Goal: Communication & Community: Answer question/provide support

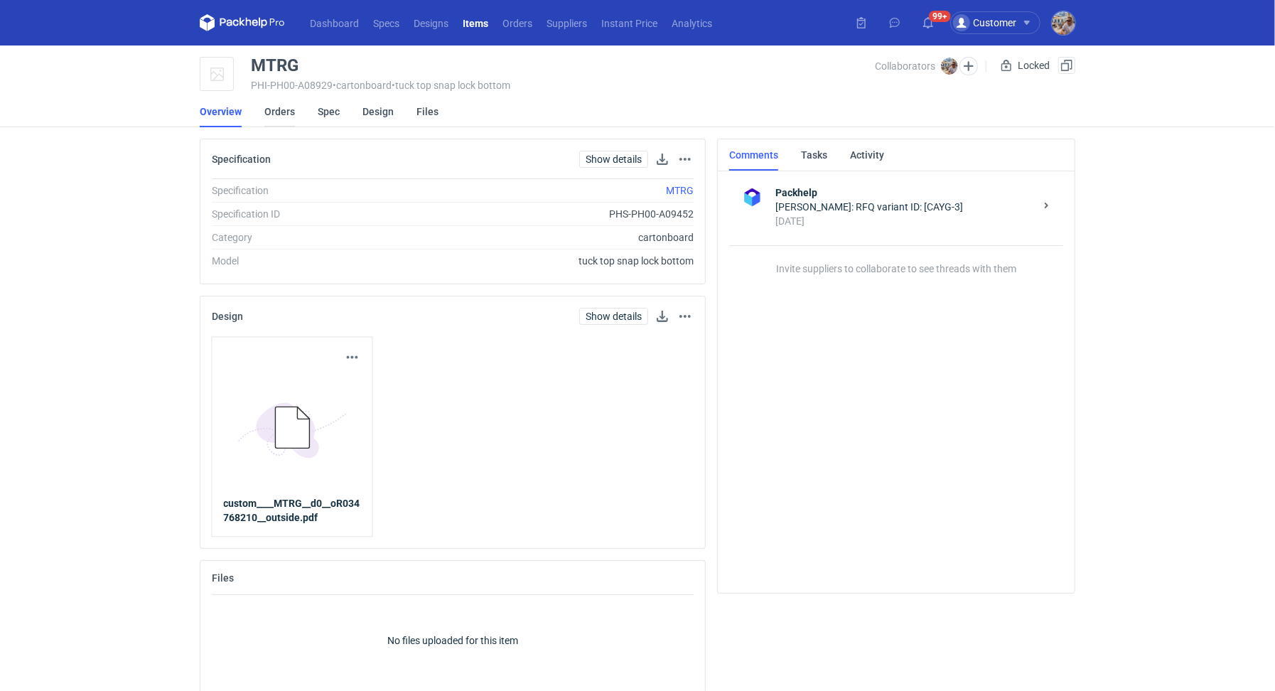
click at [274, 117] on link "Orders" at bounding box center [279, 111] width 31 height 31
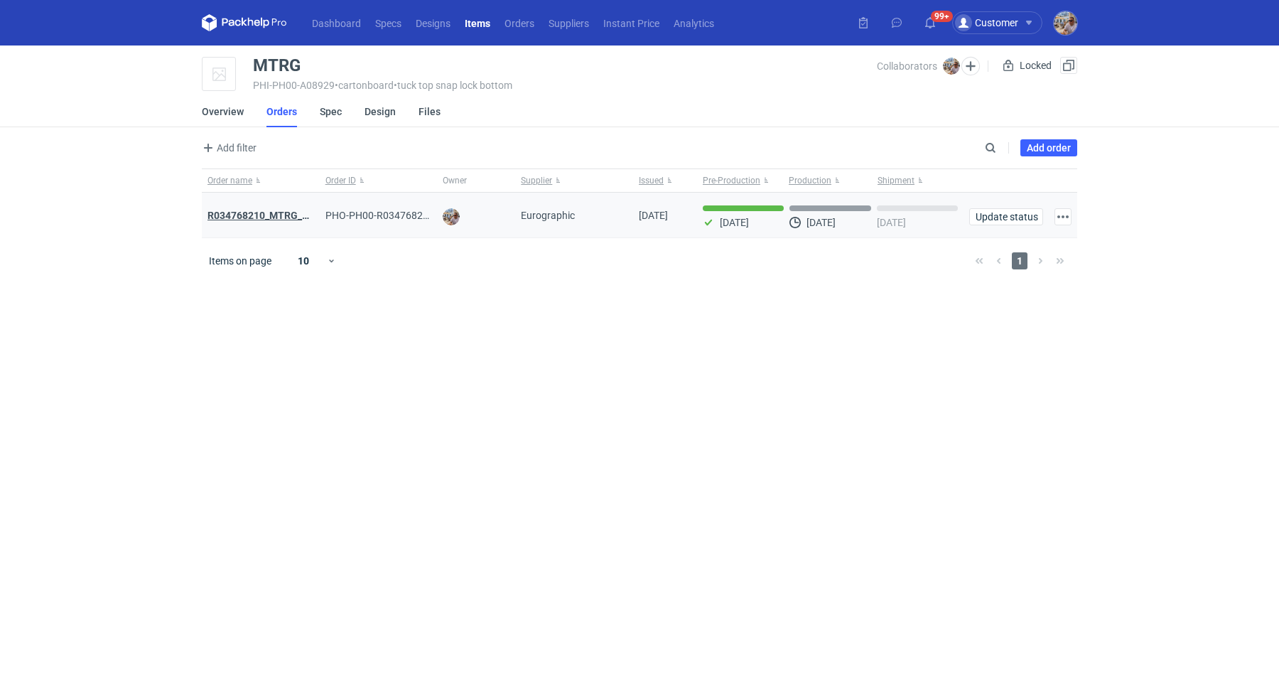
click at [272, 213] on strong "R034768210_MTRG_WCIR_XWSN" at bounding box center [282, 215] width 151 height 11
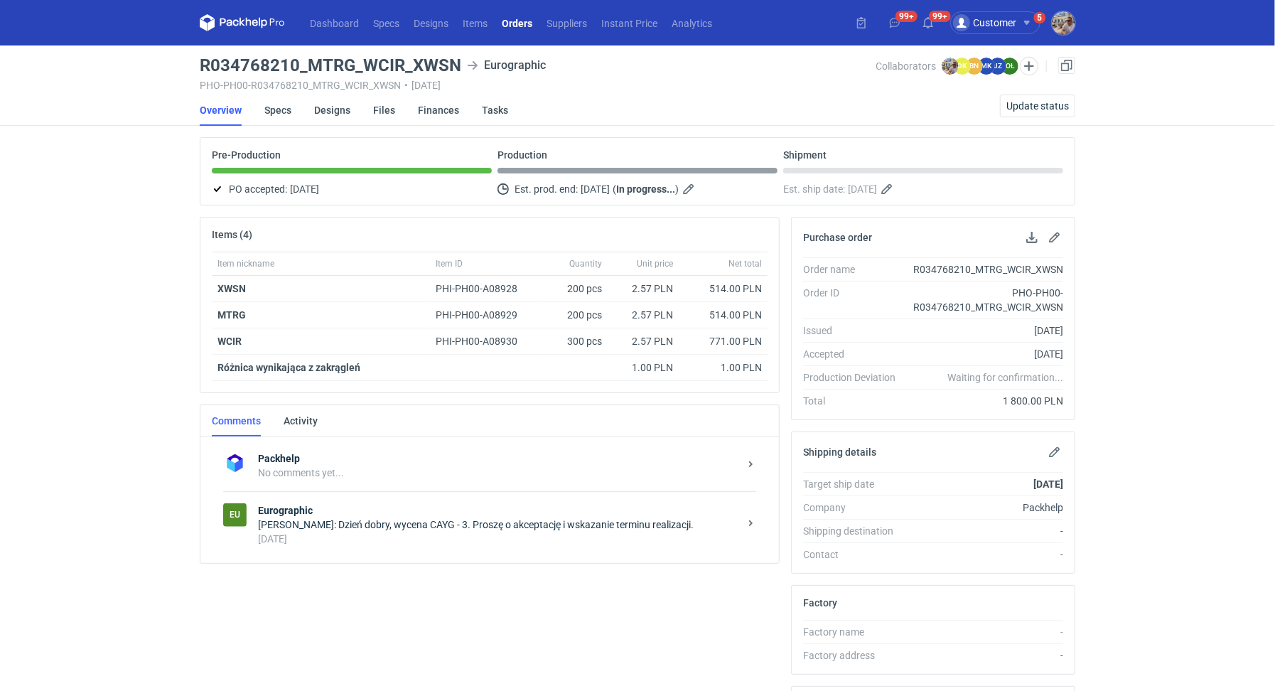
click at [395, 532] on div "8 days ago" at bounding box center [498, 539] width 481 height 14
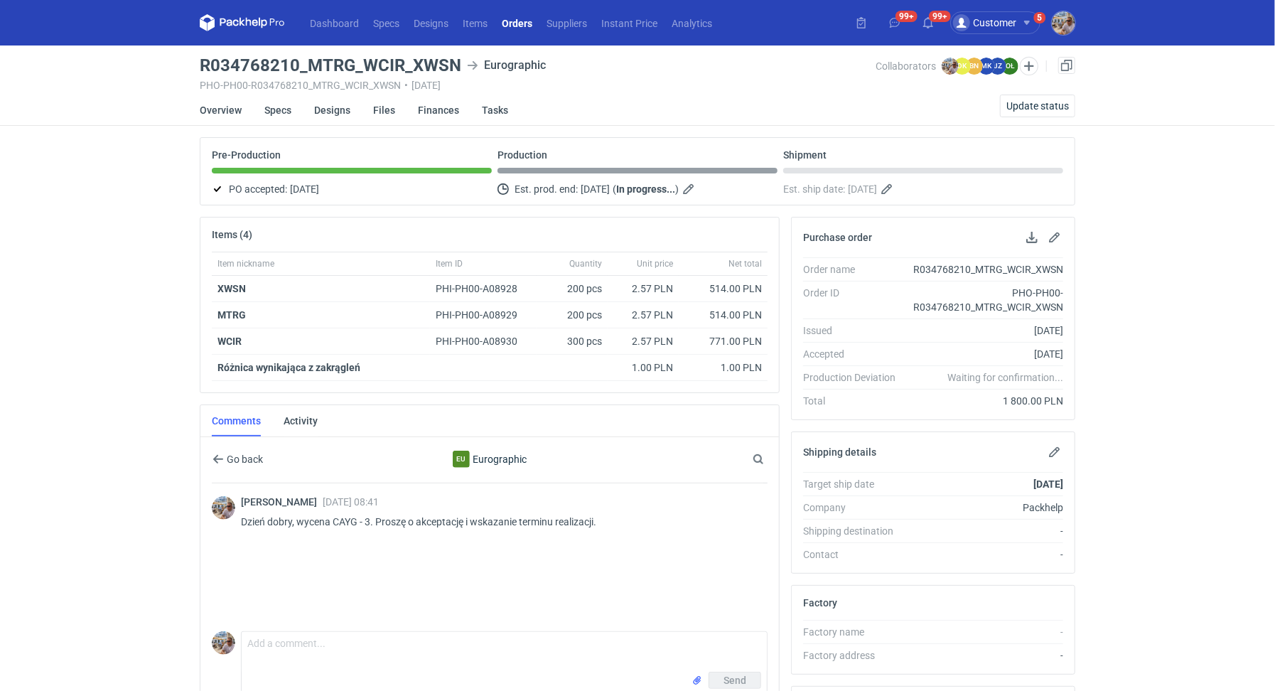
click at [320, 429] on div "Comments Activity" at bounding box center [489, 421] width 578 height 32
click at [295, 405] on link "Activity" at bounding box center [301, 420] width 34 height 31
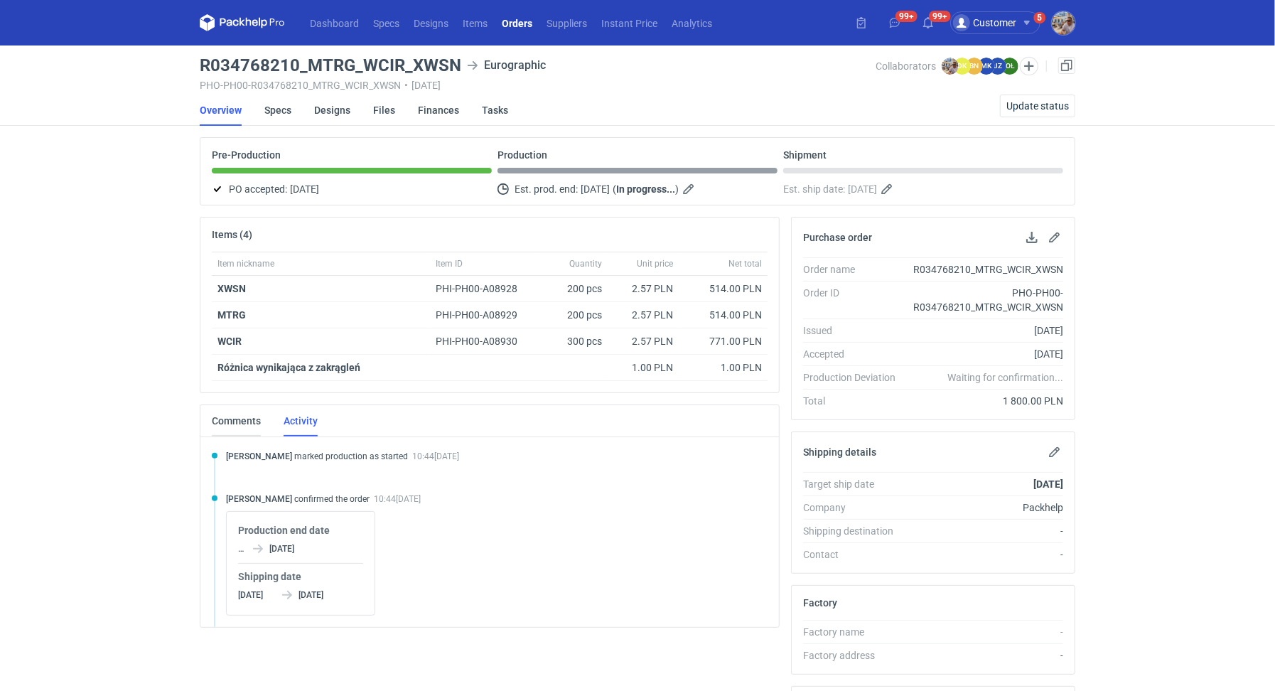
click at [248, 410] on link "Comments" at bounding box center [236, 420] width 49 height 31
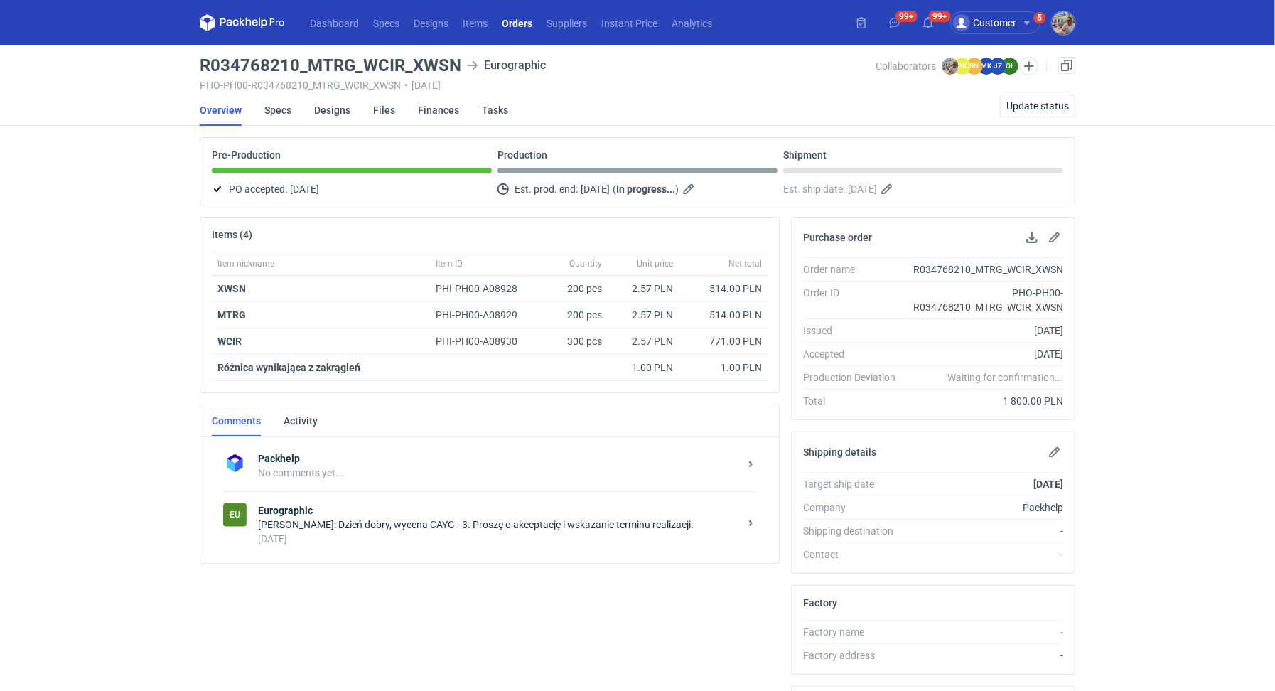
click at [340, 517] on div "Michał Palasek: Dzień dobry, wycena CAYG - 3. Proszę o akceptację i wskazanie t…" at bounding box center [498, 524] width 481 height 14
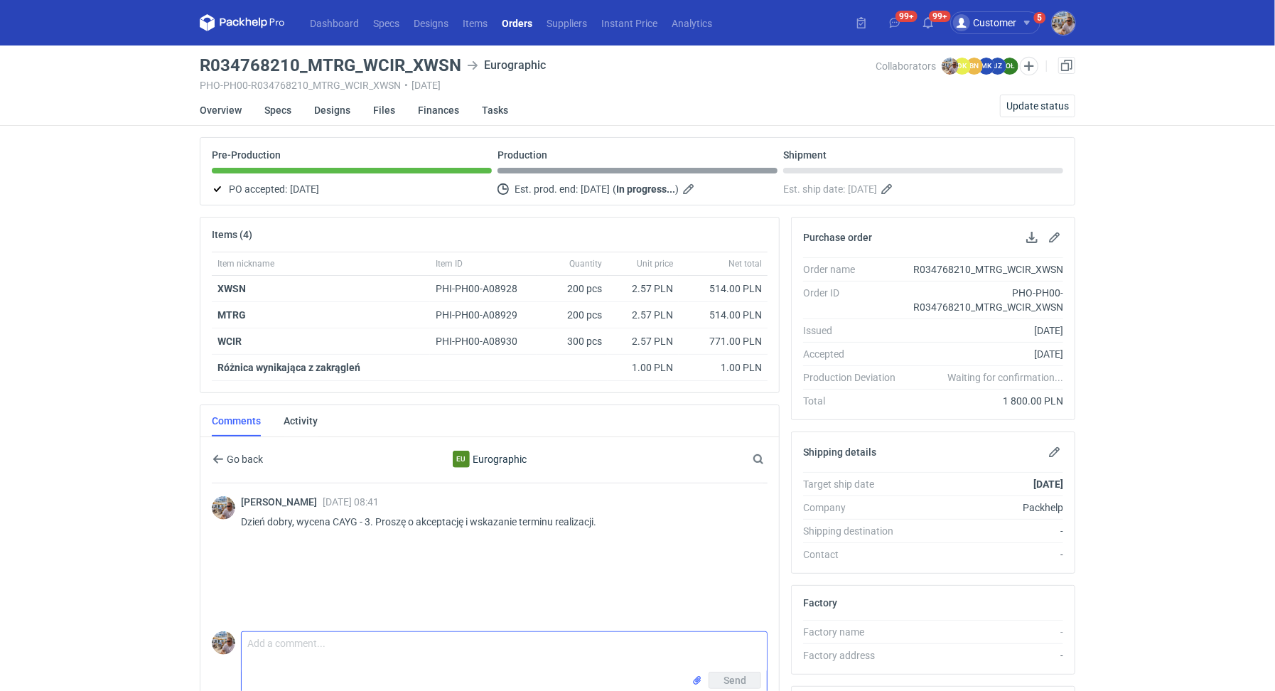
click at [281, 644] on textarea "Comment message" at bounding box center [504, 652] width 525 height 40
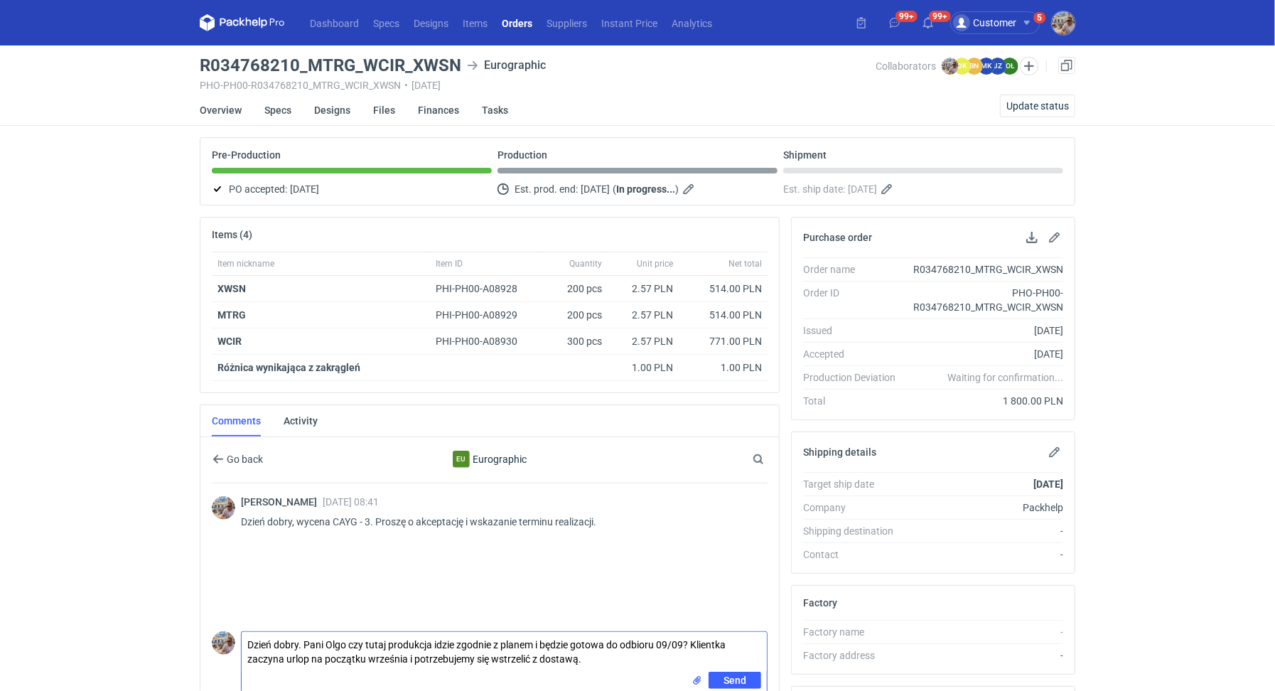
type textarea "Dzień dobry. Pani Olgo czy tutaj produkcja idzie zgodnie z planem i będzie goto…"
click at [728, 675] on span "Send" at bounding box center [734, 680] width 23 height 10
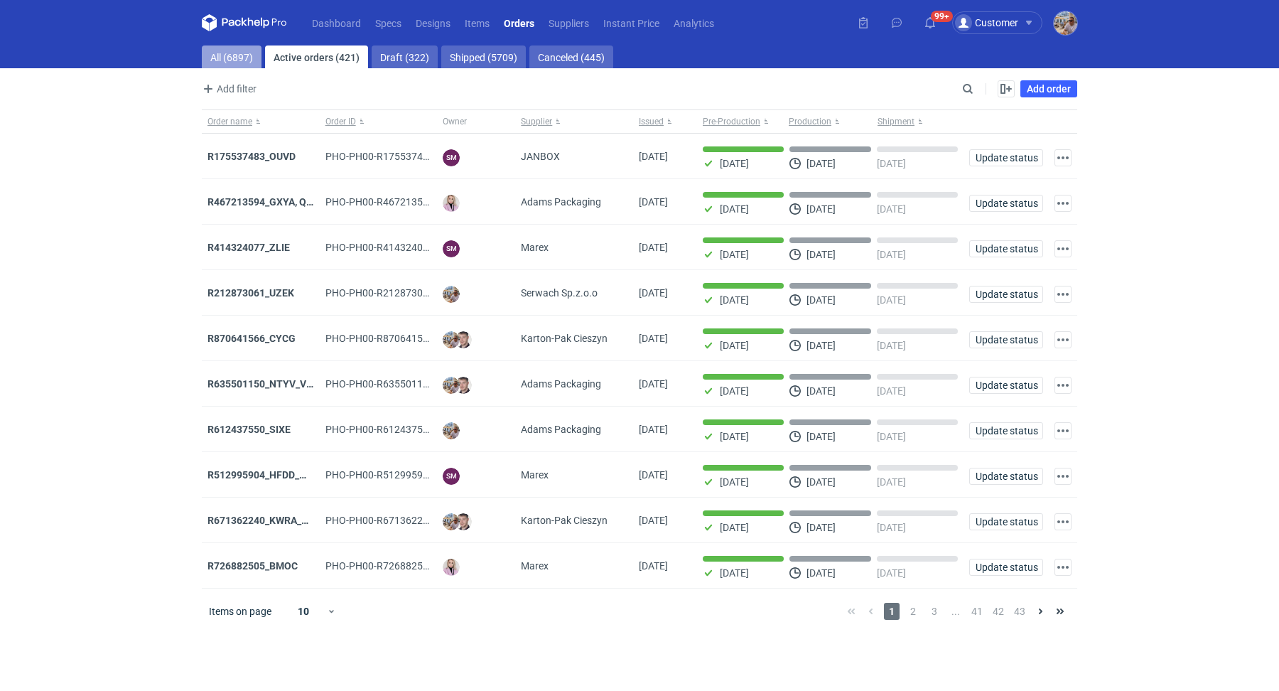
click at [242, 52] on link "All (6897)" at bounding box center [232, 56] width 60 height 23
click at [970, 81] on input "Search" at bounding box center [906, 88] width 141 height 17
paste input "KGTG"
type input "KGTG"
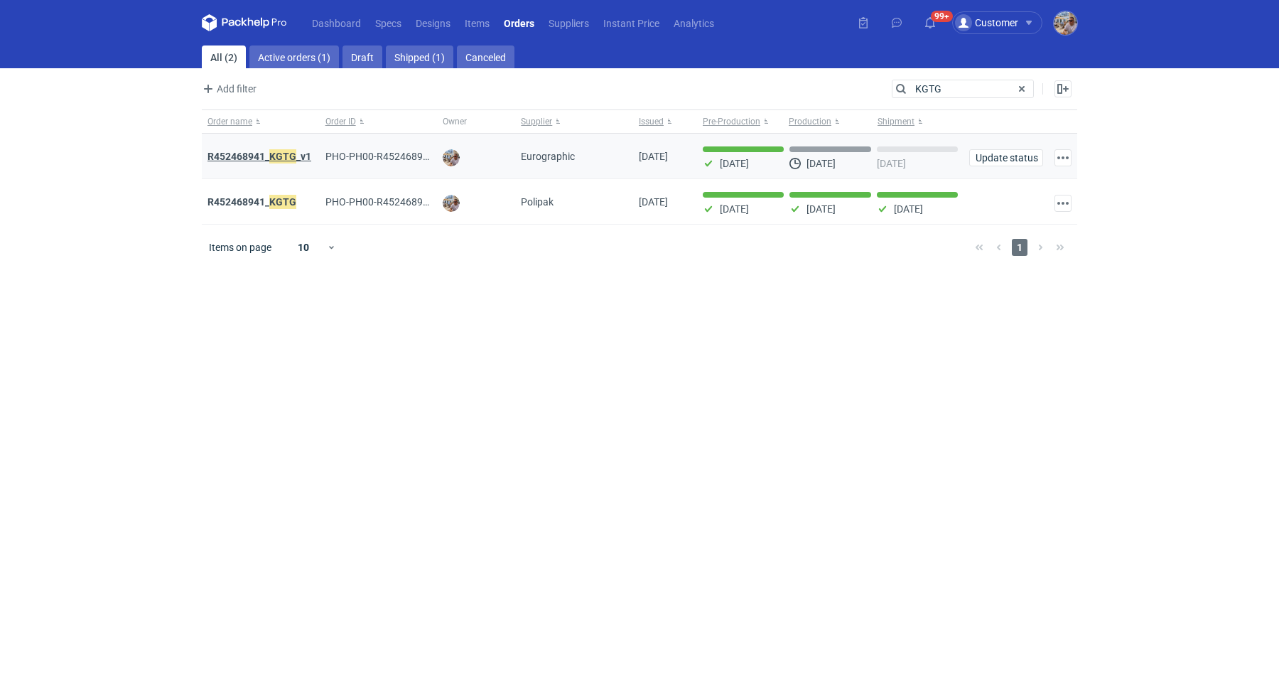
click at [261, 154] on strong "R452468941_ KGTG _v1" at bounding box center [259, 157] width 104 height 16
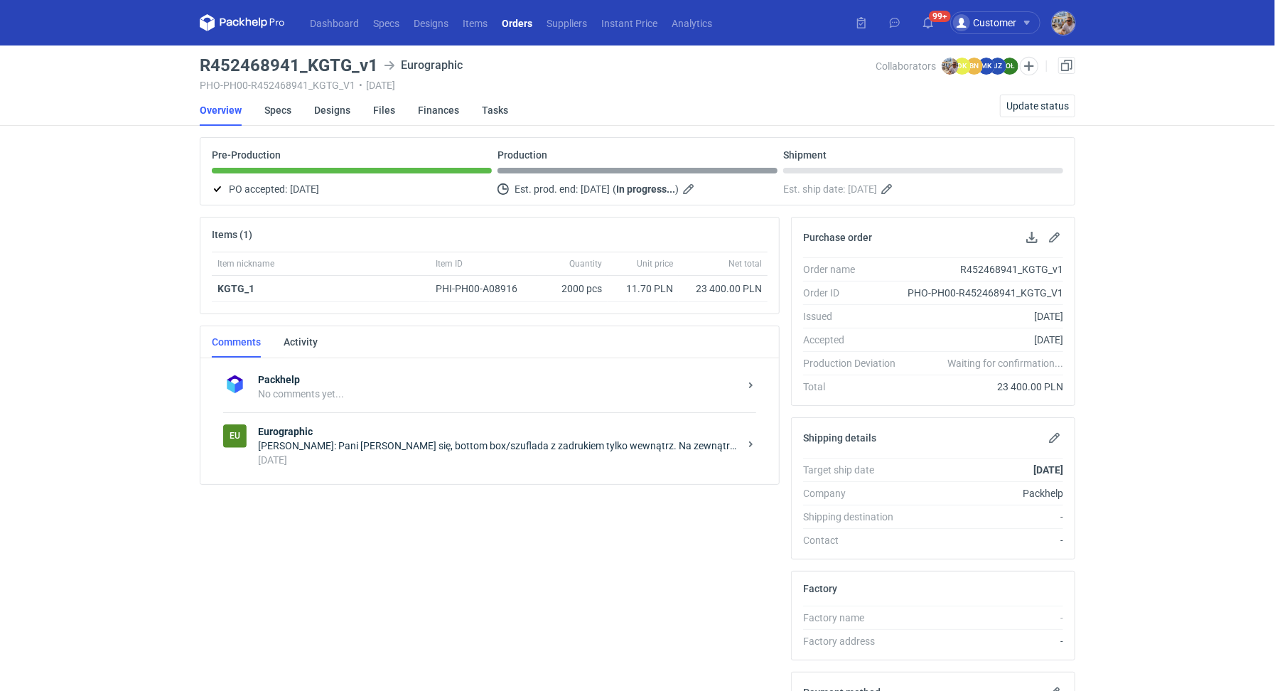
click at [356, 453] on div "6 days ago" at bounding box center [498, 460] width 481 height 14
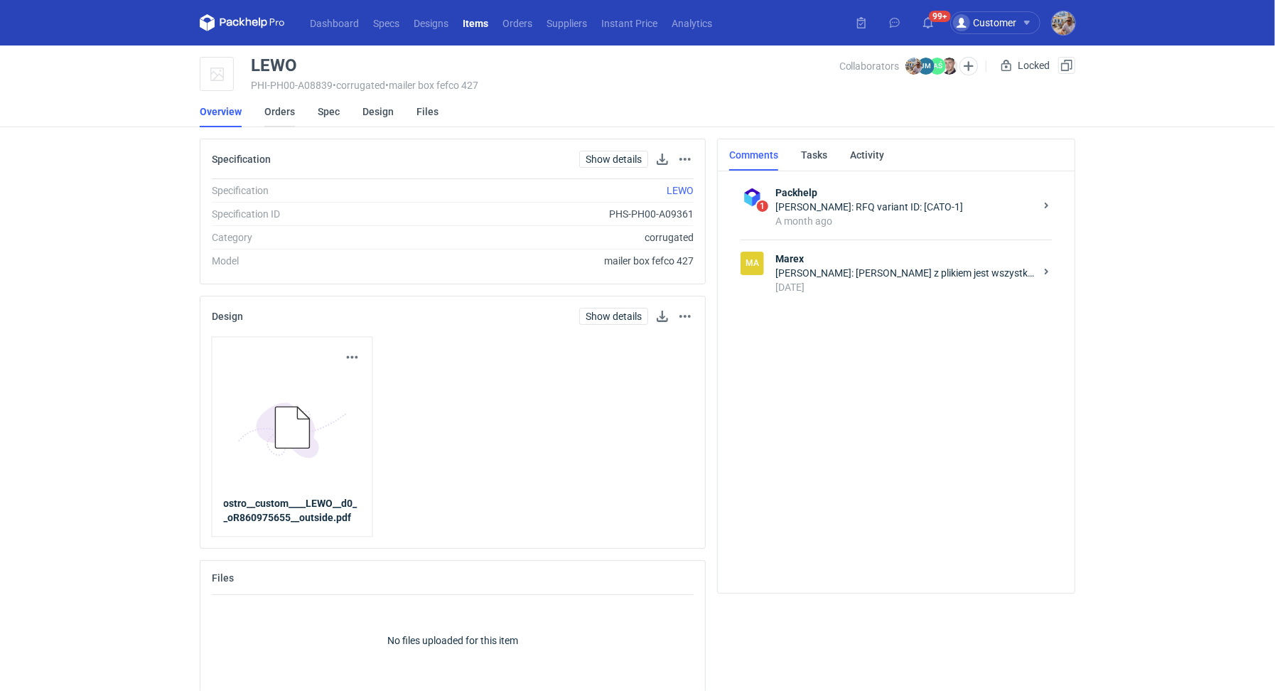
click at [275, 99] on link "Orders" at bounding box center [279, 111] width 31 height 31
click at [288, 111] on link "Orders" at bounding box center [279, 111] width 31 height 31
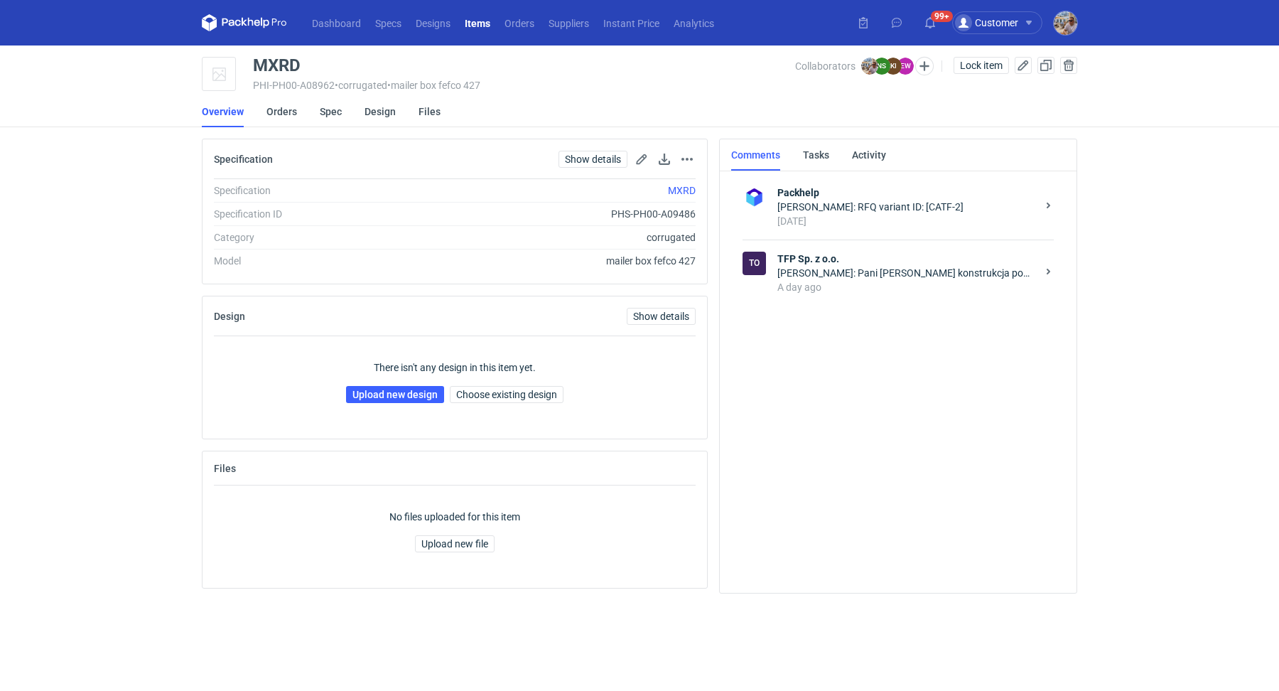
click at [875, 271] on div "Michał Palasek: Pani Natalio konstrukcja powinna być bez tasiemki i zrywki." at bounding box center [906, 273] width 259 height 14
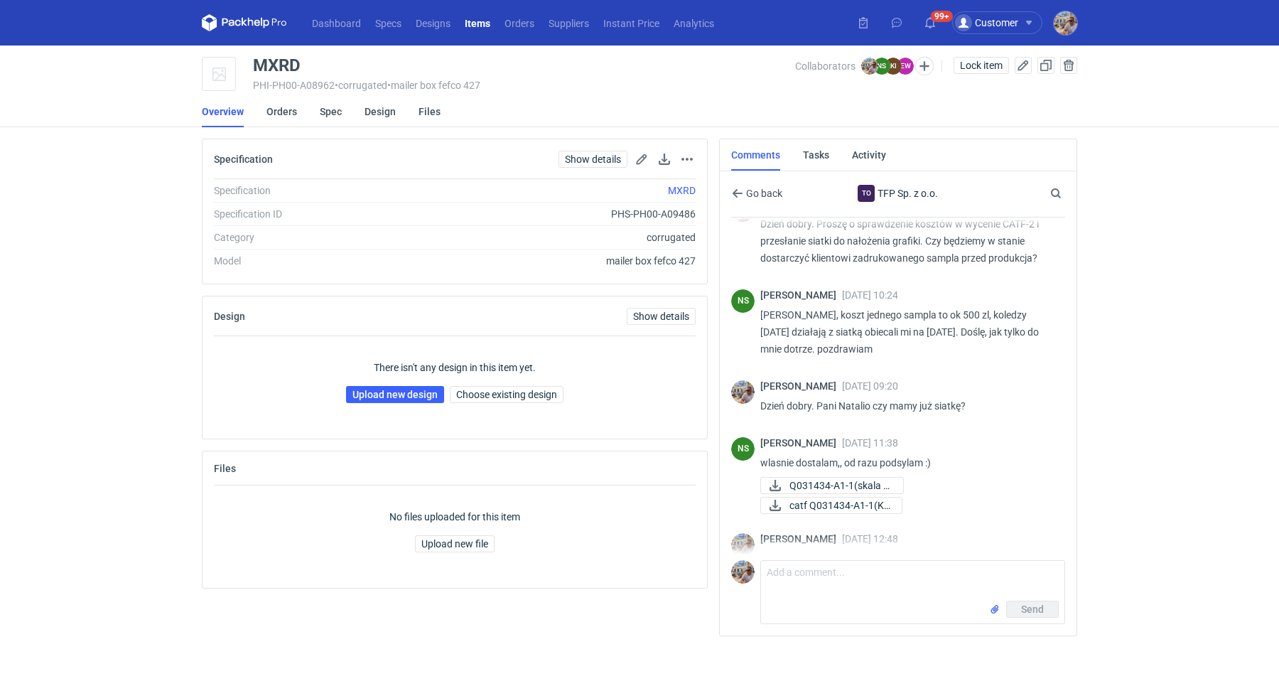
scroll to position [167, 0]
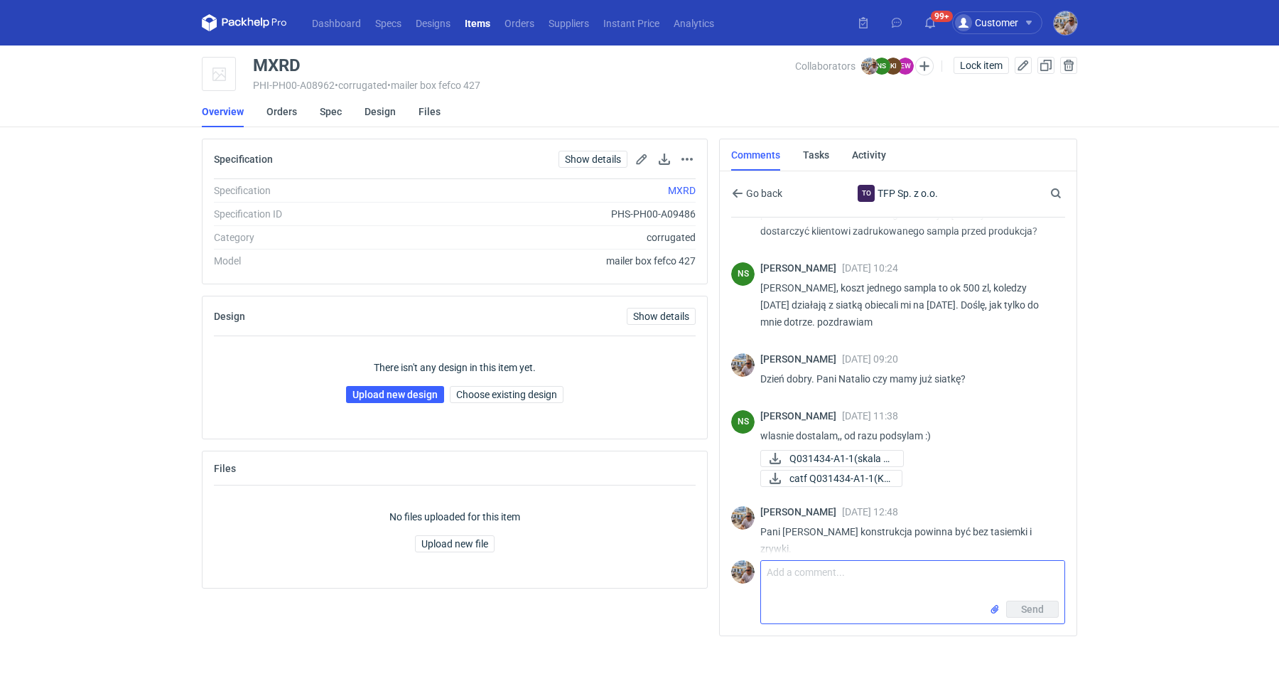
click at [826, 575] on textarea "Comment message" at bounding box center [912, 581] width 303 height 40
type textarea "Dzień dobry. Pani Natalio proszę o przesłanie poprawionej siatki"
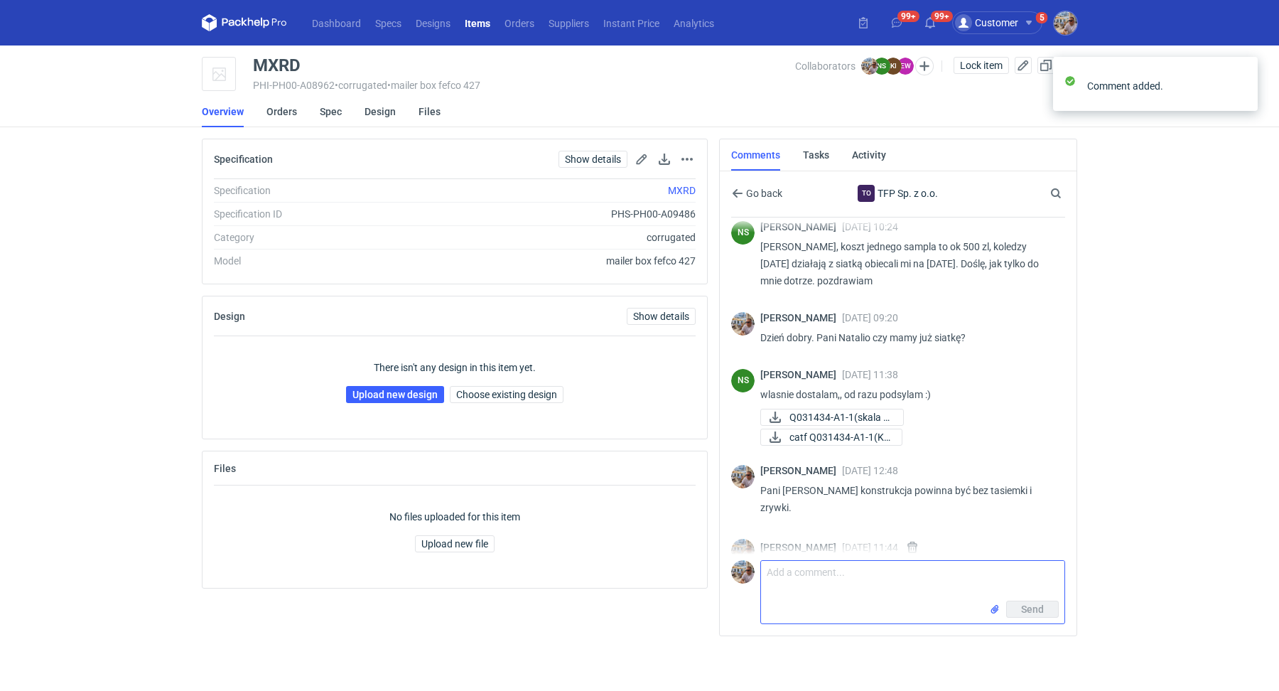
scroll to position [230, 0]
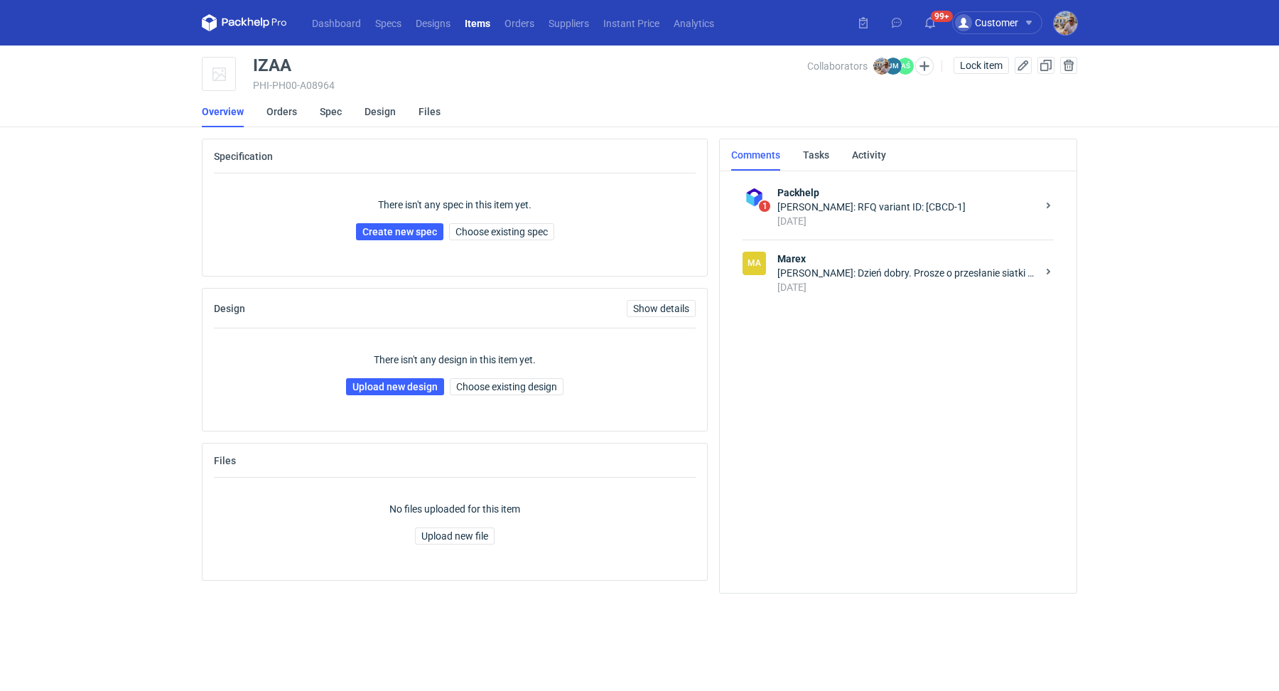
click at [993, 288] on div "[DATE]" at bounding box center [906, 287] width 259 height 14
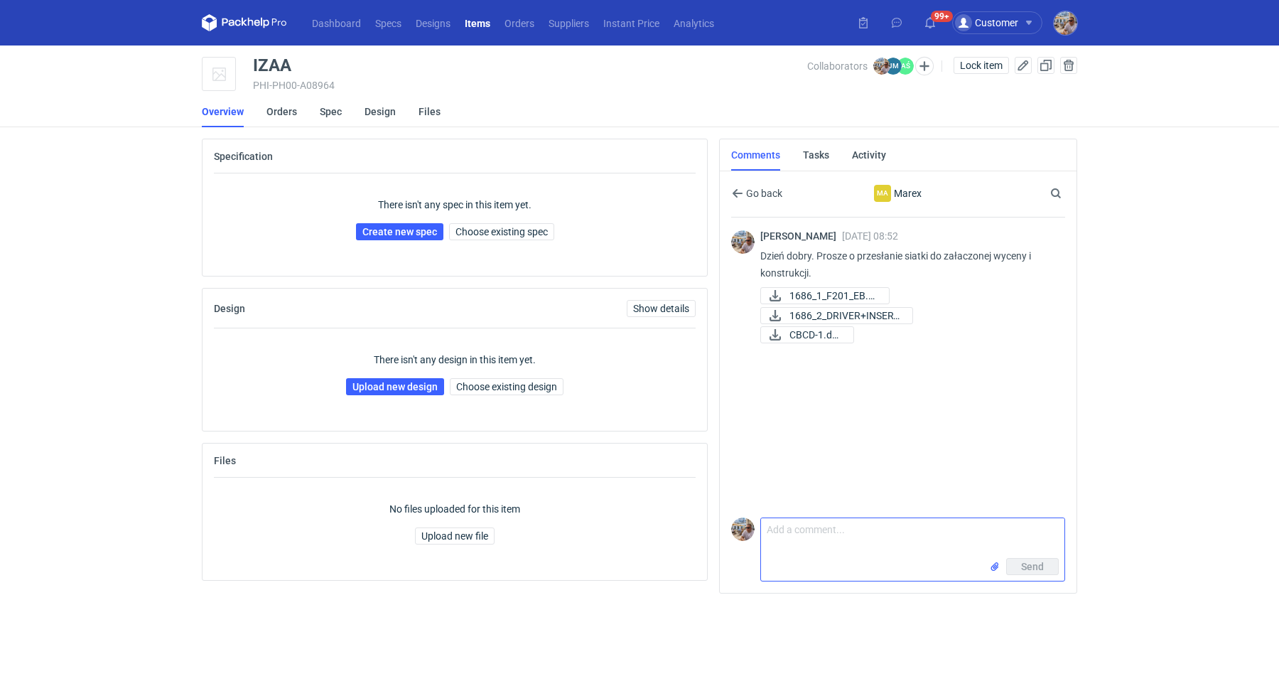
click at [841, 523] on textarea "Comment message" at bounding box center [912, 538] width 303 height 40
type textarea "Dzień dobry. Proszę o siatkę"
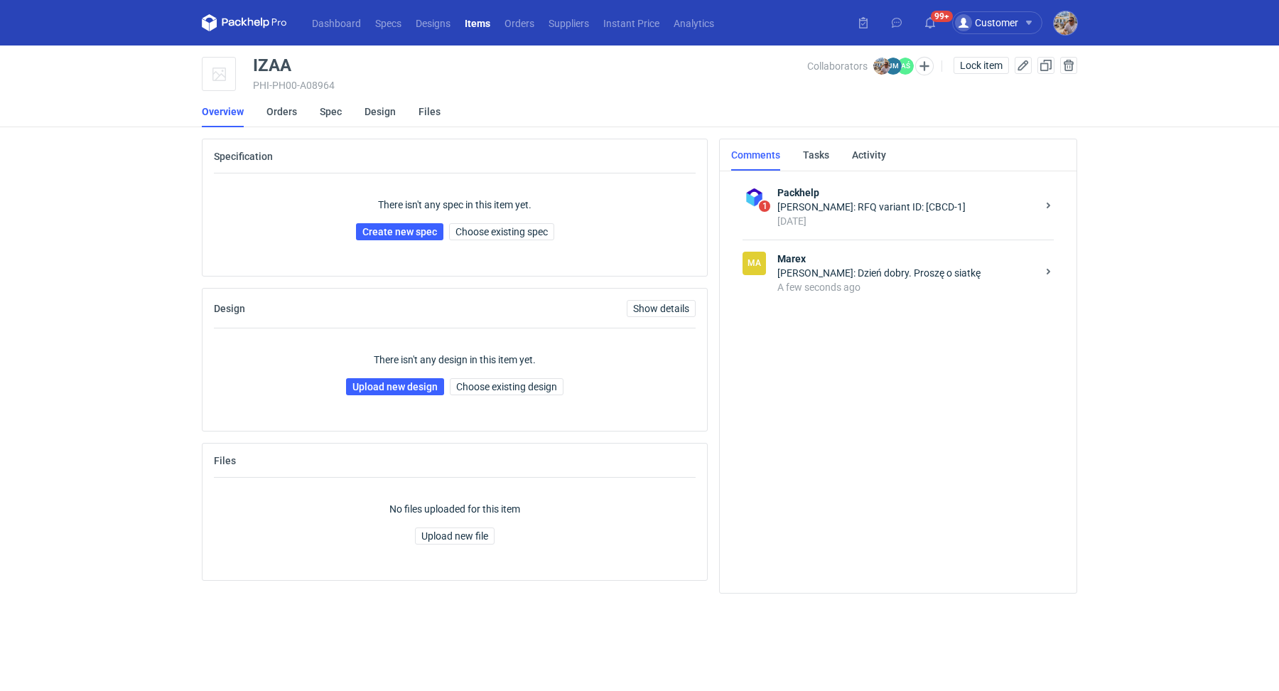
click at [956, 282] on div "A few seconds ago" at bounding box center [906, 287] width 259 height 14
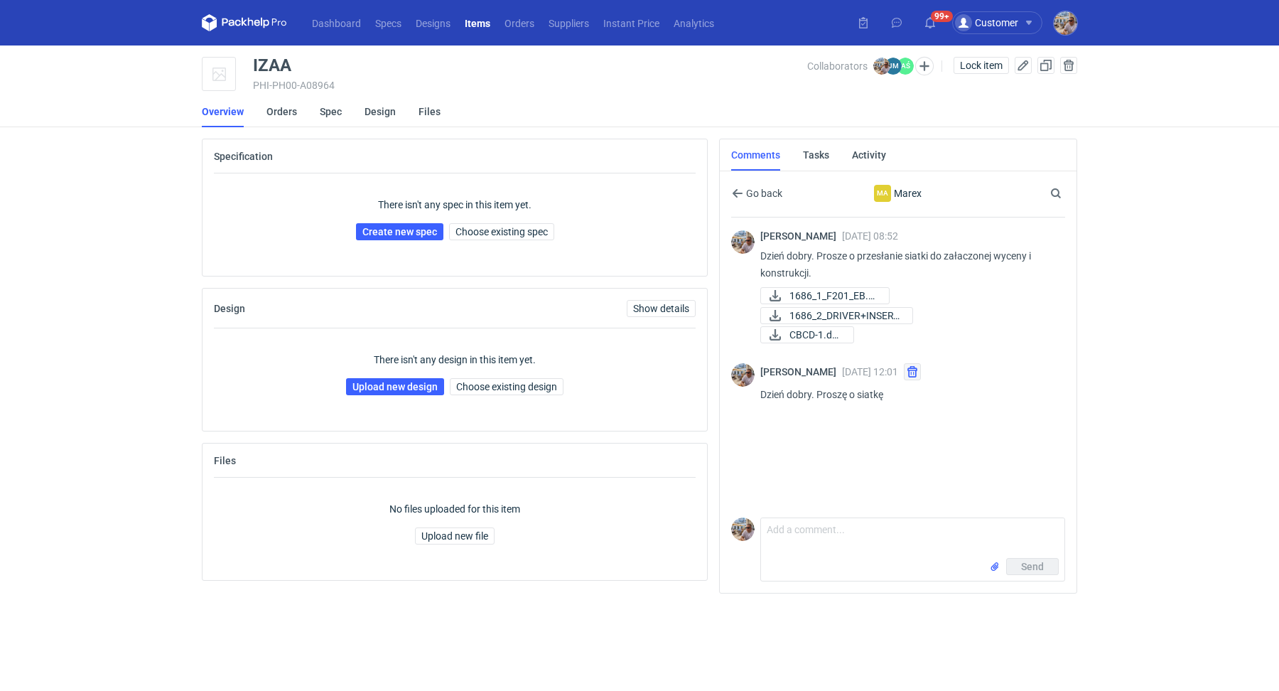
click at [921, 368] on button "button" at bounding box center [912, 371] width 17 height 17
